Goal: Communication & Community: Answer question/provide support

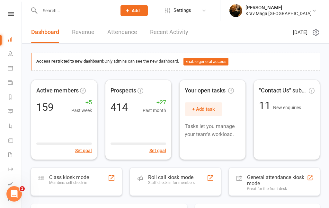
click at [63, 13] on input "text" at bounding box center [75, 10] width 74 height 9
paste input "[PERSON_NAME]"
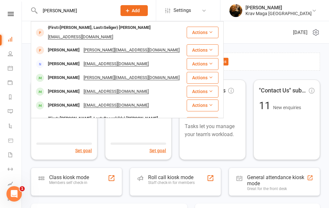
type input "[PERSON_NAME]"
click at [95, 31] on div "{First=[PERSON_NAME], Last=Seliger} [PERSON_NAME]" at bounding box center [99, 27] width 107 height 9
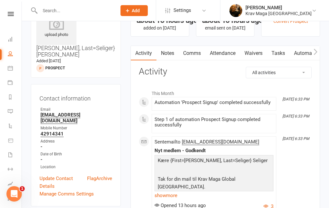
scroll to position [31, 0]
click at [191, 52] on link "Comms" at bounding box center [192, 53] width 27 height 15
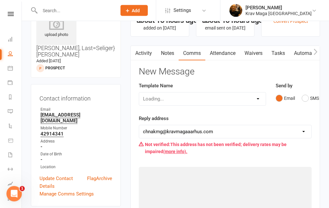
scroll to position [31, 0]
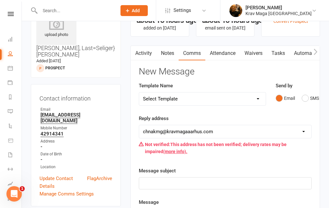
click at [258, 96] on select "Select Template [SMS] aflysning træning [Email] hvordan booke jeg på holdet [Em…" at bounding box center [202, 98] width 127 height 13
select select "14"
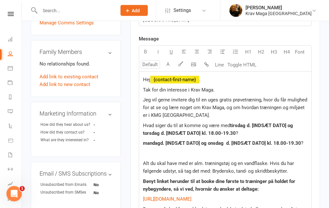
scroll to position [202, 0]
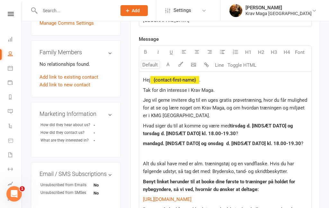
click at [303, 141] on span "?" at bounding box center [302, 144] width 2 height 6
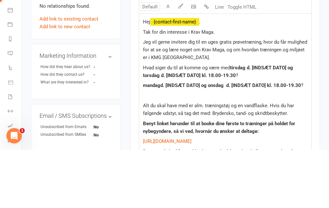
click at [306, 140] on p "mandag d. [INDSÆT DATO] og onsdag d. [INDSÆT DATO] kl. 18.00-19.30 ?" at bounding box center [225, 144] width 164 height 8
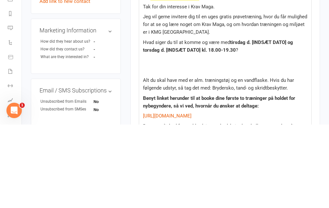
click at [284, 123] on span "tirsdag d. [INDSÆT DATO] og torsdag d. [INDSÆT DATO] kl. 18.00-19.30" at bounding box center [218, 129] width 151 height 13
click at [174, 123] on span "[DATE] og torsdag d. [INDSÆT DATO] kl. 18.00-19.30" at bounding box center [219, 129] width 153 height 13
click at [218, 122] on p "Hvad siger du til at komme og være med [DATE] og torsdag d. [INDSÆT DATO] kl. 1…" at bounding box center [225, 129] width 164 height 15
click at [181, 123] on span "[DATE] og torsdag d. [INDSÆT DATO] kl. 18.00-19.30" at bounding box center [219, 129] width 153 height 13
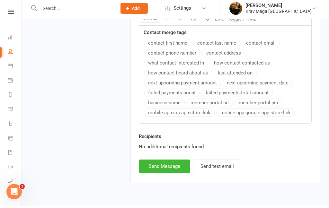
scroll to position [559, 0]
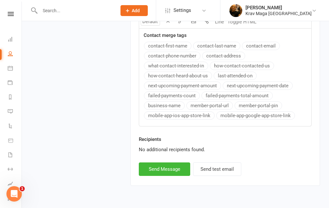
click at [160, 174] on button "Send Message" at bounding box center [164, 168] width 51 height 13
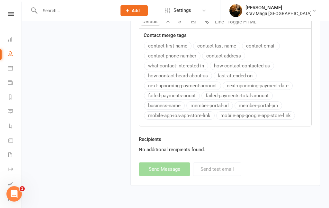
select select
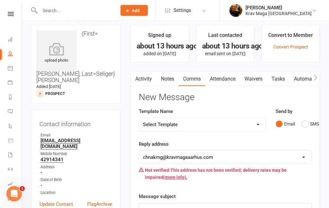
scroll to position [0, 0]
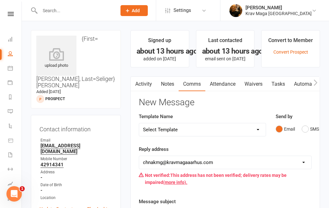
click at [12, 14] on icon at bounding box center [11, 14] width 6 height 4
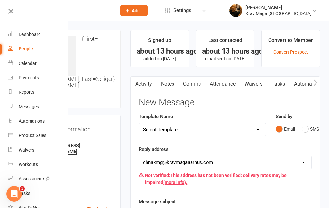
click at [23, 34] on div "Dashboard" at bounding box center [30, 34] width 22 height 5
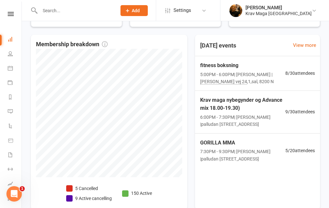
scroll to position [170, 0]
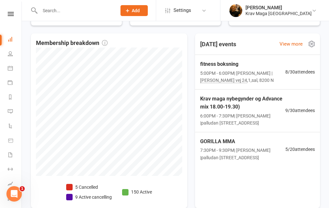
click at [267, 145] on div "GORILLA MMA 7:30PM - 9:30PM | [PERSON_NAME] | palludan [STREET_ADDRESS]" at bounding box center [242, 149] width 85 height 24
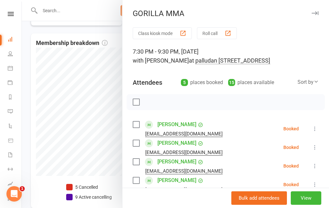
scroll to position [0, 0]
click at [29, 57] on div at bounding box center [175, 104] width 307 height 208
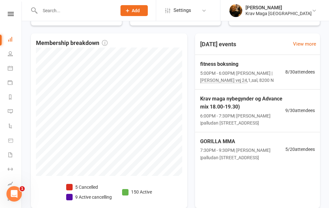
click at [271, 72] on span "5:00PM - 6:00PM | [PERSON_NAME] | palludan [STREET_ADDRESS]" at bounding box center [242, 77] width 85 height 14
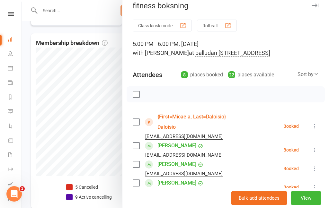
scroll to position [7, 0]
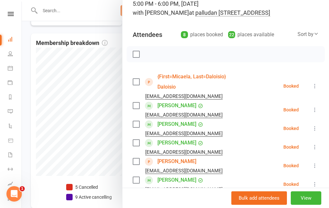
click at [30, 153] on div at bounding box center [175, 104] width 307 height 208
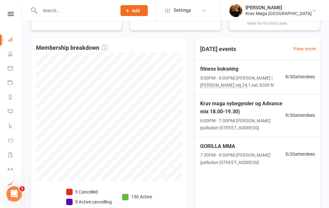
scroll to position [140, 0]
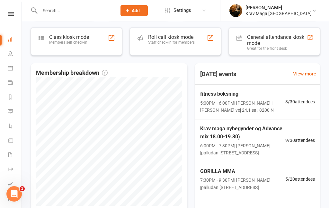
click at [267, 131] on span "Krav maga nybegynder og Advance mix 18.00-19.30)" at bounding box center [242, 133] width 85 height 16
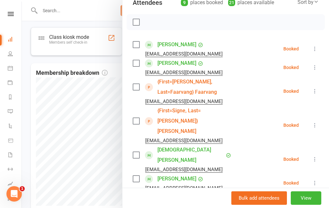
scroll to position [83, 0]
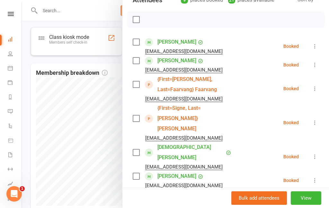
click at [317, 153] on icon at bounding box center [314, 156] width 6 height 6
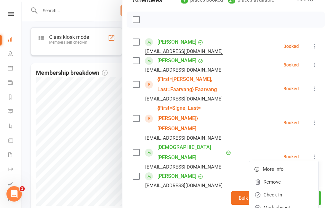
click at [275, 177] on link "Remove" at bounding box center [283, 182] width 69 height 13
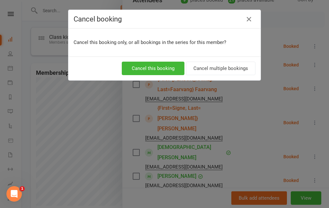
click at [148, 69] on button "Cancel this booking" at bounding box center [153, 68] width 63 height 13
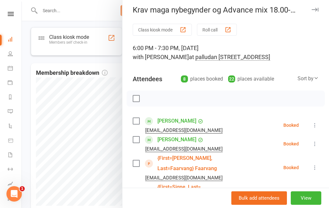
scroll to position [1, 0]
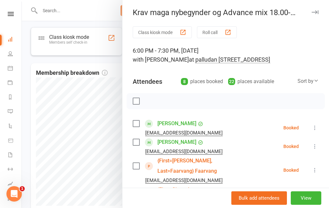
click at [39, 169] on div at bounding box center [175, 104] width 307 height 208
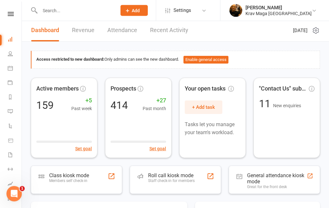
scroll to position [0, 0]
